Goal: Task Accomplishment & Management: Use online tool/utility

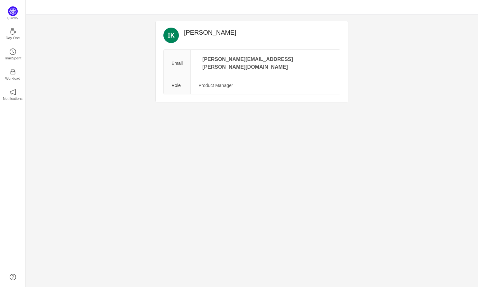
click at [195, 165] on div "[PERSON_NAME] Email [PERSON_NAME][EMAIL_ADDRESS][PERSON_NAME][DOMAIN_NAME] Role…" at bounding box center [252, 150] width 452 height 273
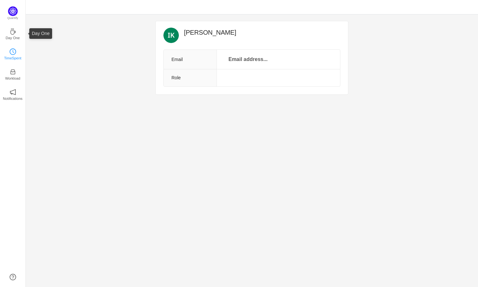
click at [14, 53] on icon "icon: clock-circle" at bounding box center [13, 52] width 6 height 6
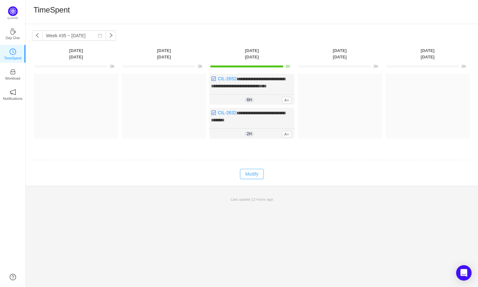
click at [254, 170] on button "Modify" at bounding box center [251, 174] width 23 height 10
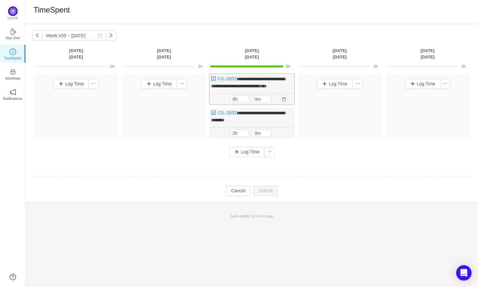
click at [276, 84] on span "**********" at bounding box center [248, 83] width 74 height 12
click at [40, 37] on button "button" at bounding box center [37, 36] width 10 height 10
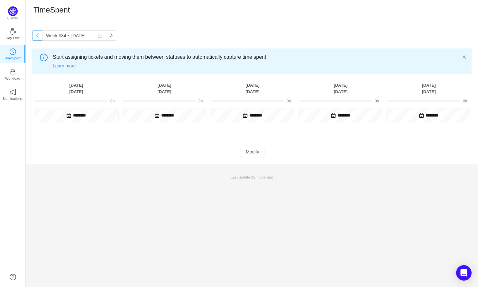
click at [40, 37] on button "button" at bounding box center [37, 36] width 10 height 10
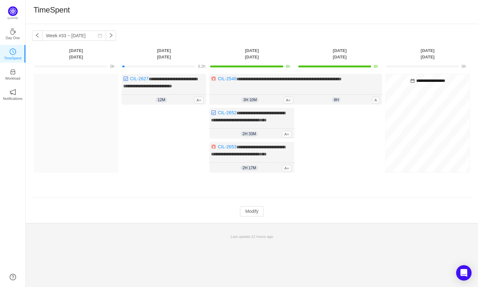
click at [173, 133] on div "Log Time" at bounding box center [164, 142] width 85 height 68
click at [255, 217] on button "Modify" at bounding box center [251, 211] width 23 height 10
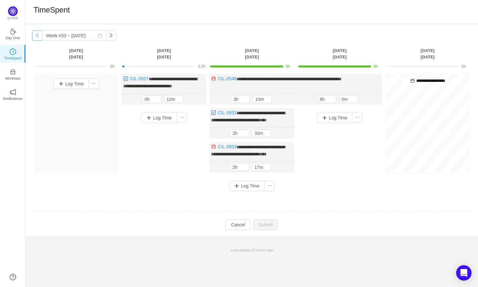
click at [39, 40] on button "button" at bounding box center [37, 36] width 10 height 10
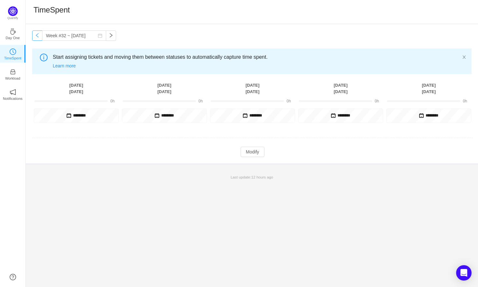
click at [38, 37] on button "button" at bounding box center [37, 36] width 10 height 10
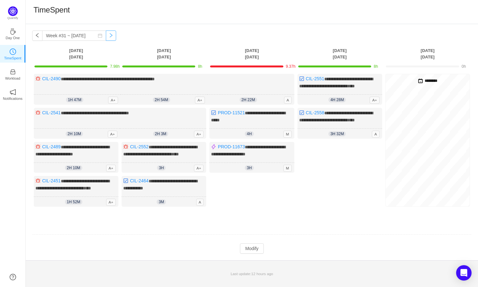
click at [106, 36] on button "button" at bounding box center [111, 36] width 10 height 10
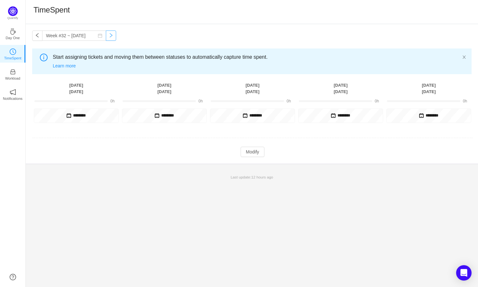
click at [106, 36] on button "button" at bounding box center [111, 36] width 10 height 10
type input "Week #33 ~ [DATE]"
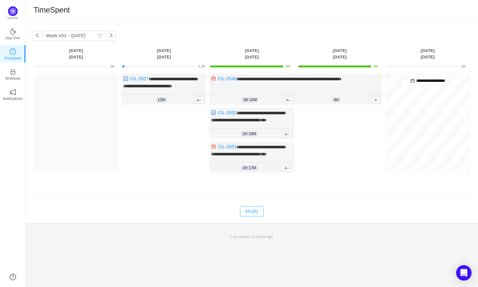
click at [254, 217] on button "Modify" at bounding box center [251, 211] width 23 height 10
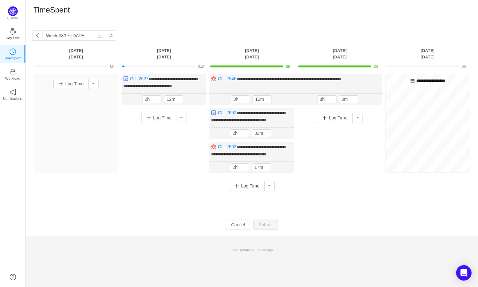
click at [169, 161] on div "Log Time" at bounding box center [164, 144] width 85 height 73
click at [159, 123] on button "Log Time" at bounding box center [159, 118] width 36 height 10
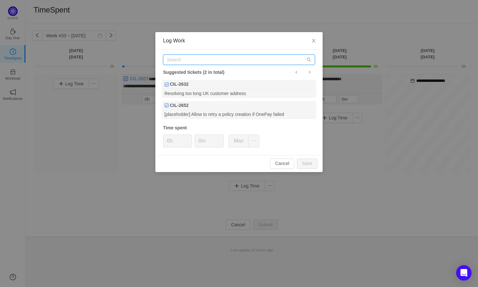
click at [196, 57] on input "text" at bounding box center [239, 60] width 152 height 10
paste input "PROD-11100"
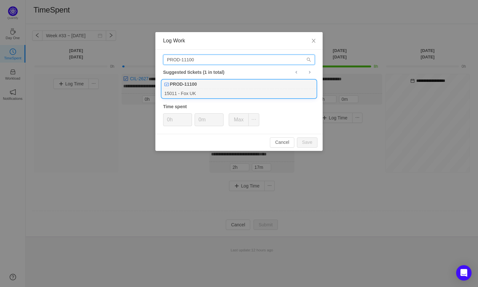
type input "PROD-11100"
click at [203, 91] on div "15011 - Fox UK" at bounding box center [239, 93] width 154 height 9
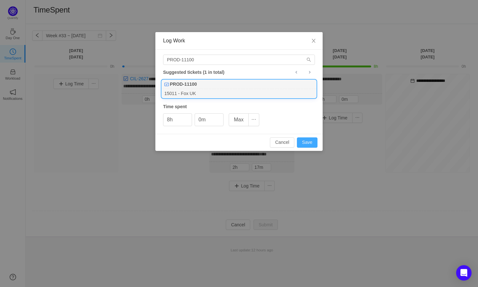
click at [306, 140] on button "Save" at bounding box center [307, 143] width 21 height 10
type input "0h"
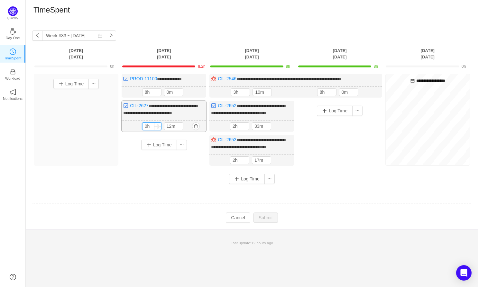
click at [151, 130] on input "0h" at bounding box center [151, 126] width 19 height 7
click at [148, 130] on input "0h" at bounding box center [151, 126] width 19 height 7
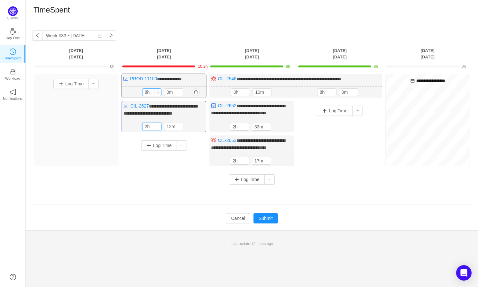
type input "2h"
click at [145, 89] on input "8h" at bounding box center [151, 92] width 19 height 7
click at [147, 92] on input "8h" at bounding box center [151, 92] width 19 height 7
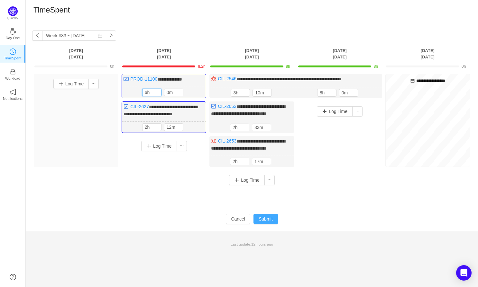
type input "6h"
click at [271, 224] on button "Submit" at bounding box center [265, 219] width 24 height 10
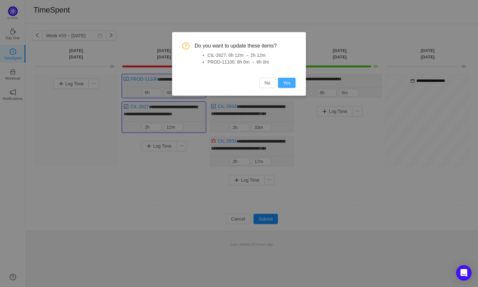
click at [288, 83] on button "Yes" at bounding box center [287, 83] width 18 height 10
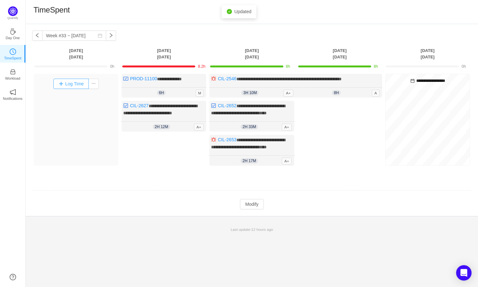
click at [68, 85] on button "Log Time" at bounding box center [71, 84] width 36 height 10
